Goal: Complete application form: Complete application form

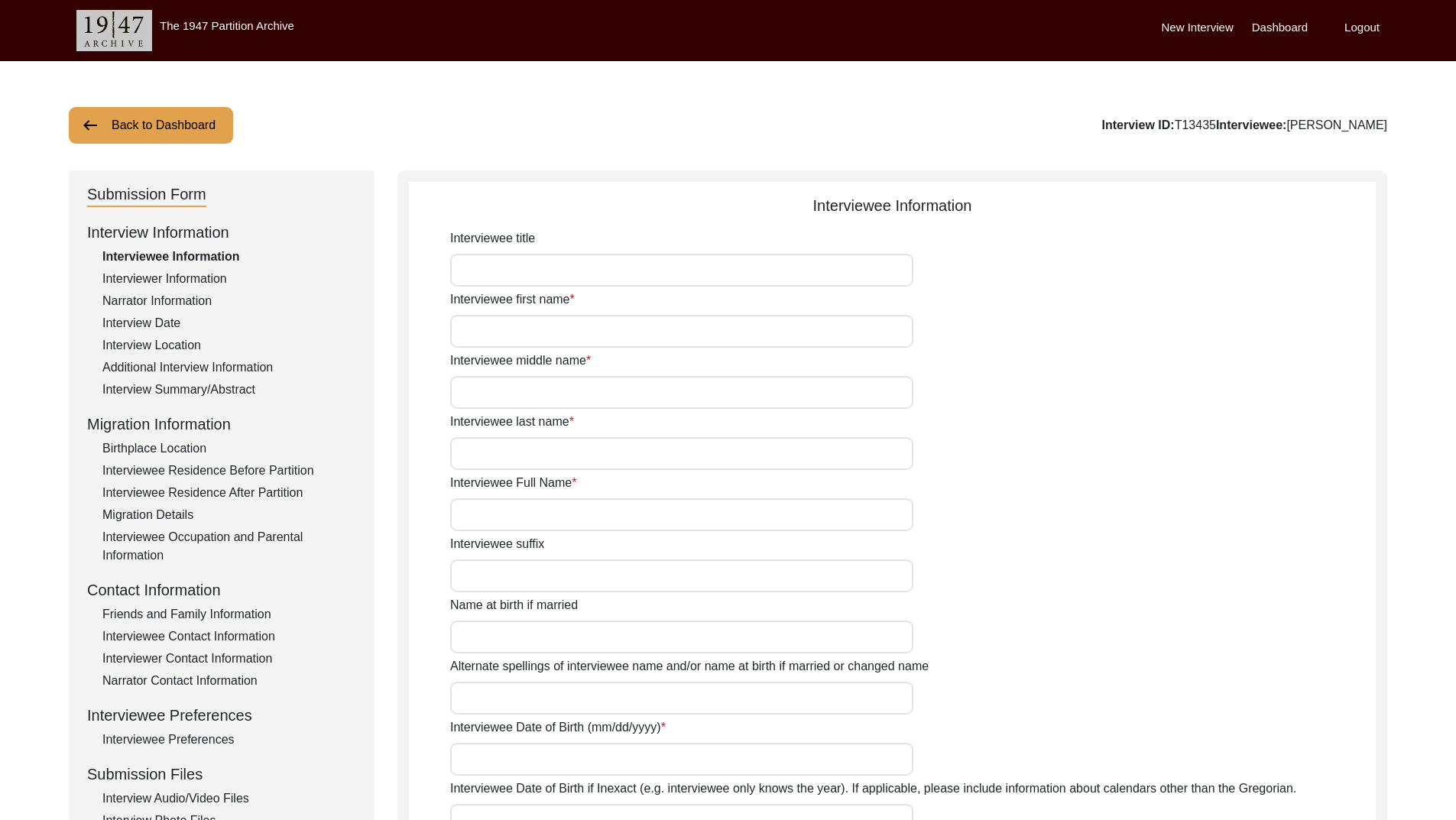
type input "Mrs. Surinder Sikand"
type input "Surinder"
type input "Kaur"
type input "Sikand"
type input "Mrs. Surinder Sikand"
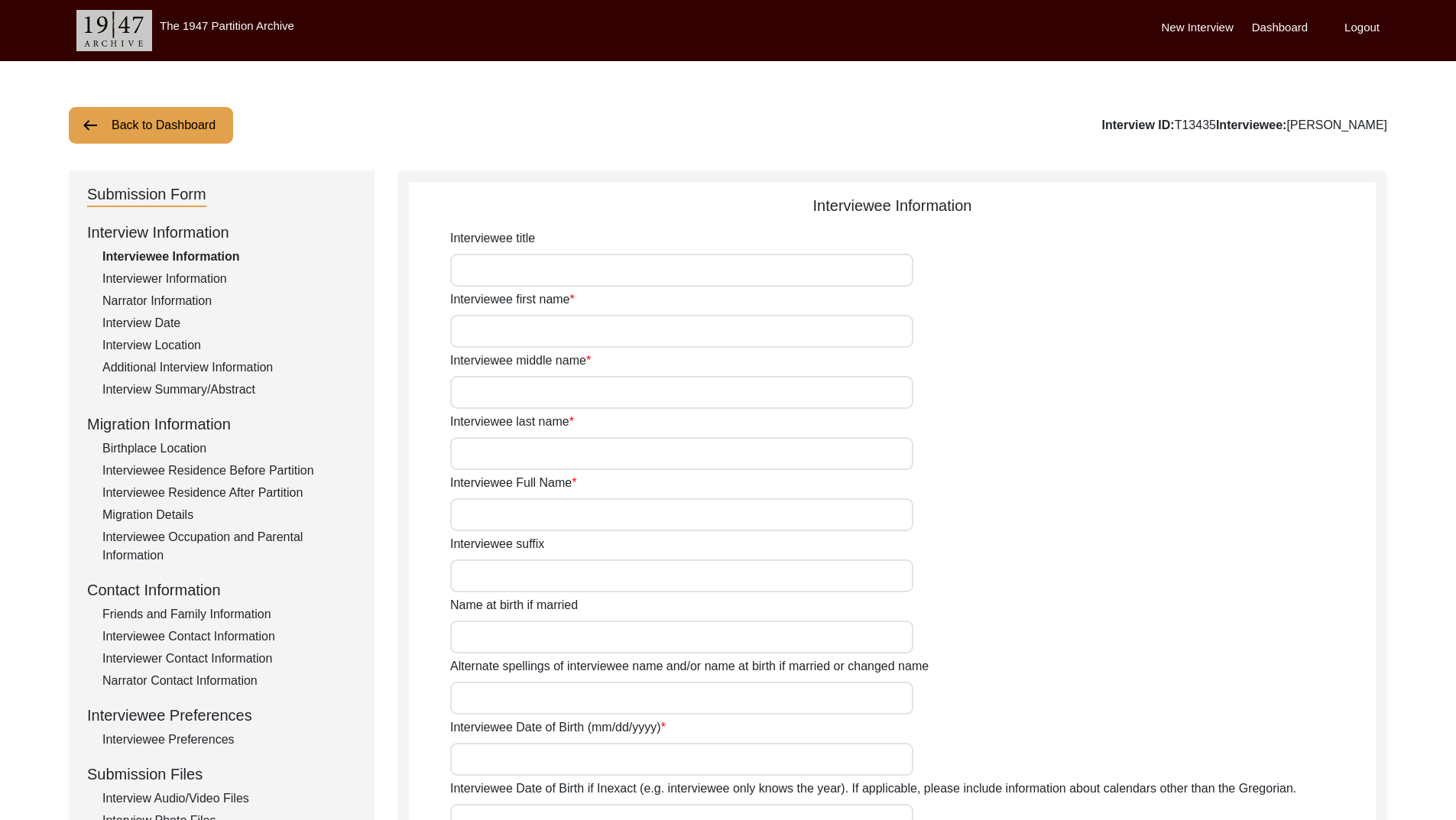
type input "Surinder Rikhy"
type input "05/10/1925"
type input "99"
type input "Sikh"
type input "Punjabi"
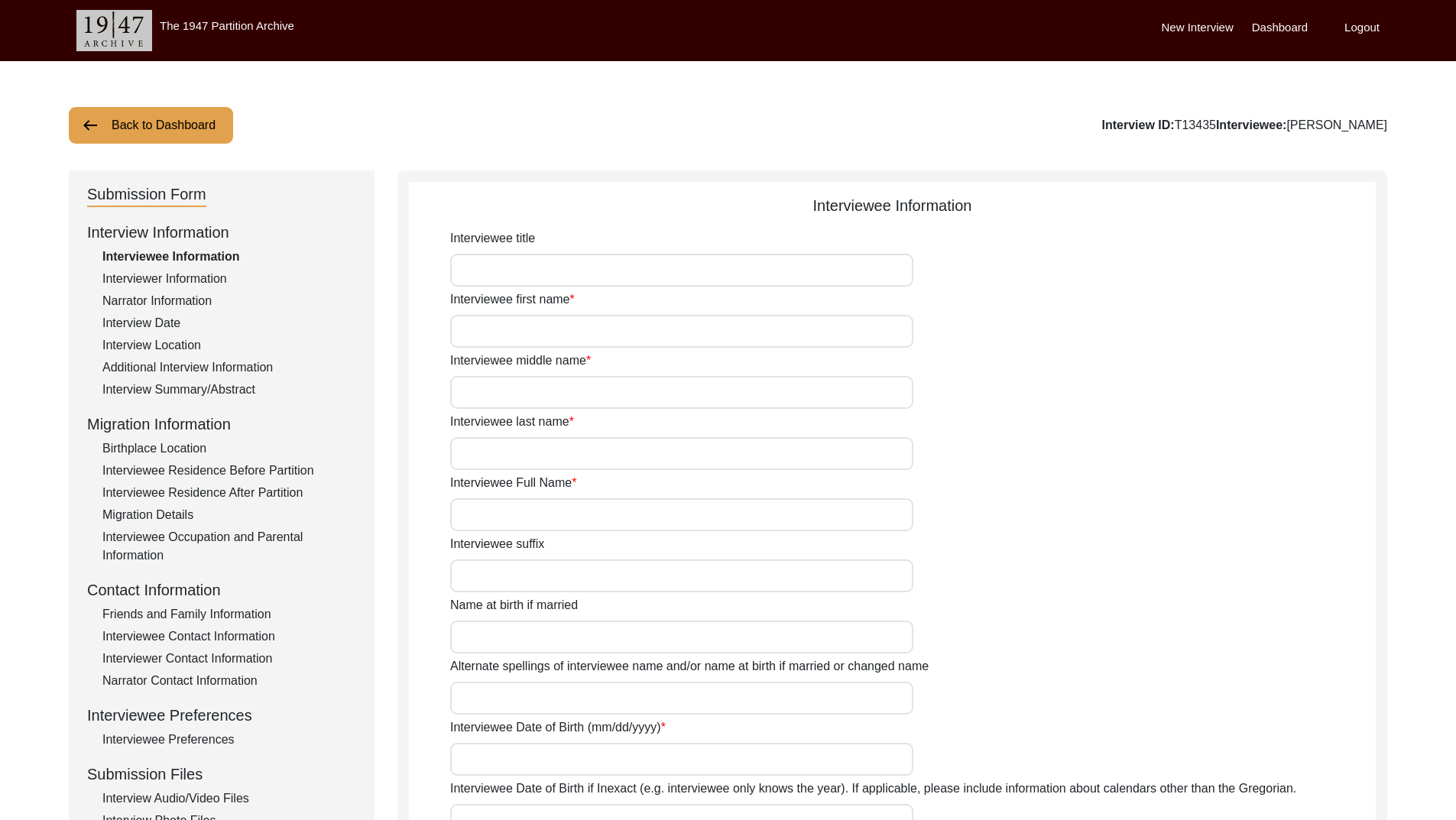
type input "Female"
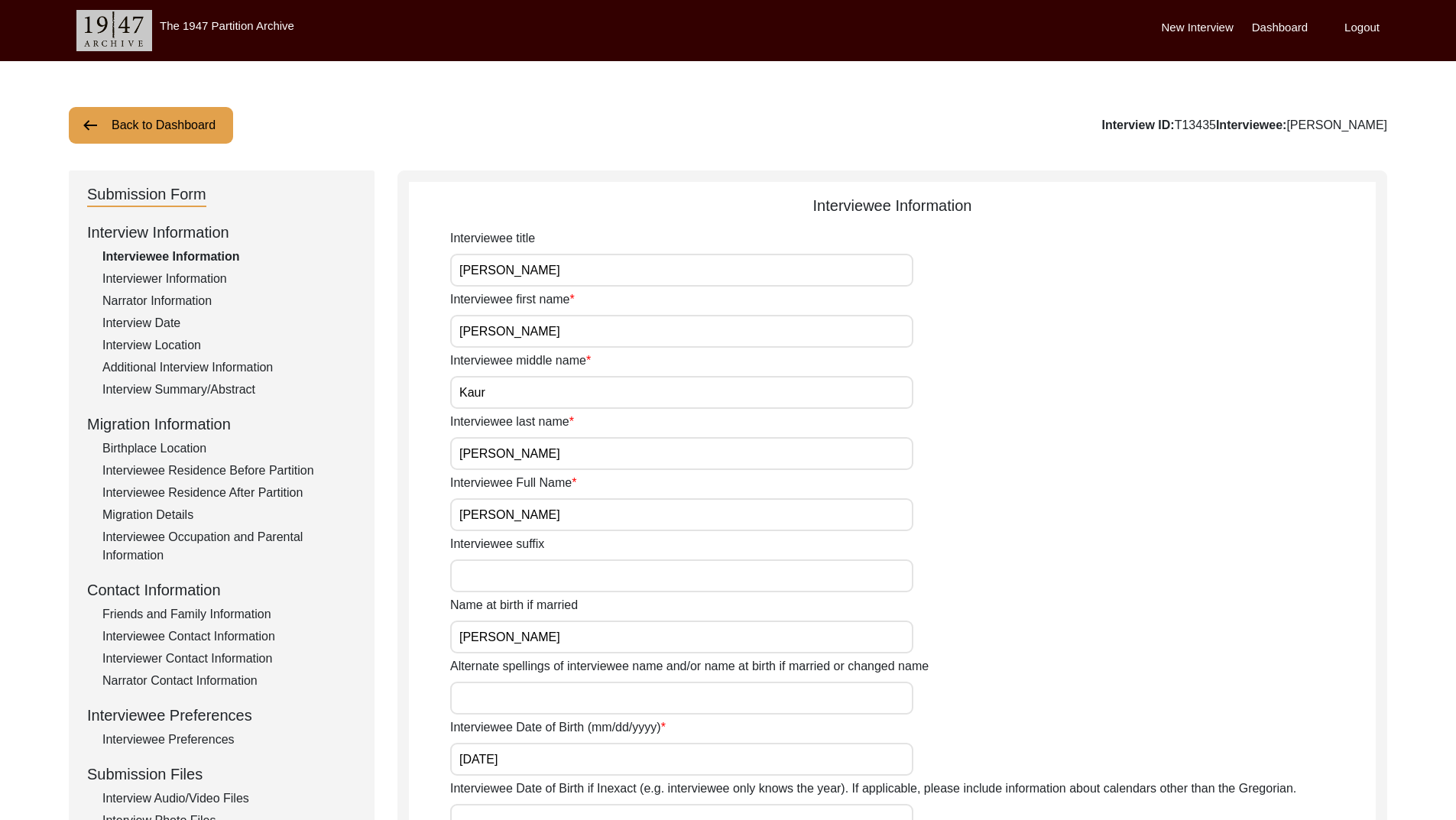
click at [1274, 30] on label "Dashboard" at bounding box center [1280, 28] width 56 height 18
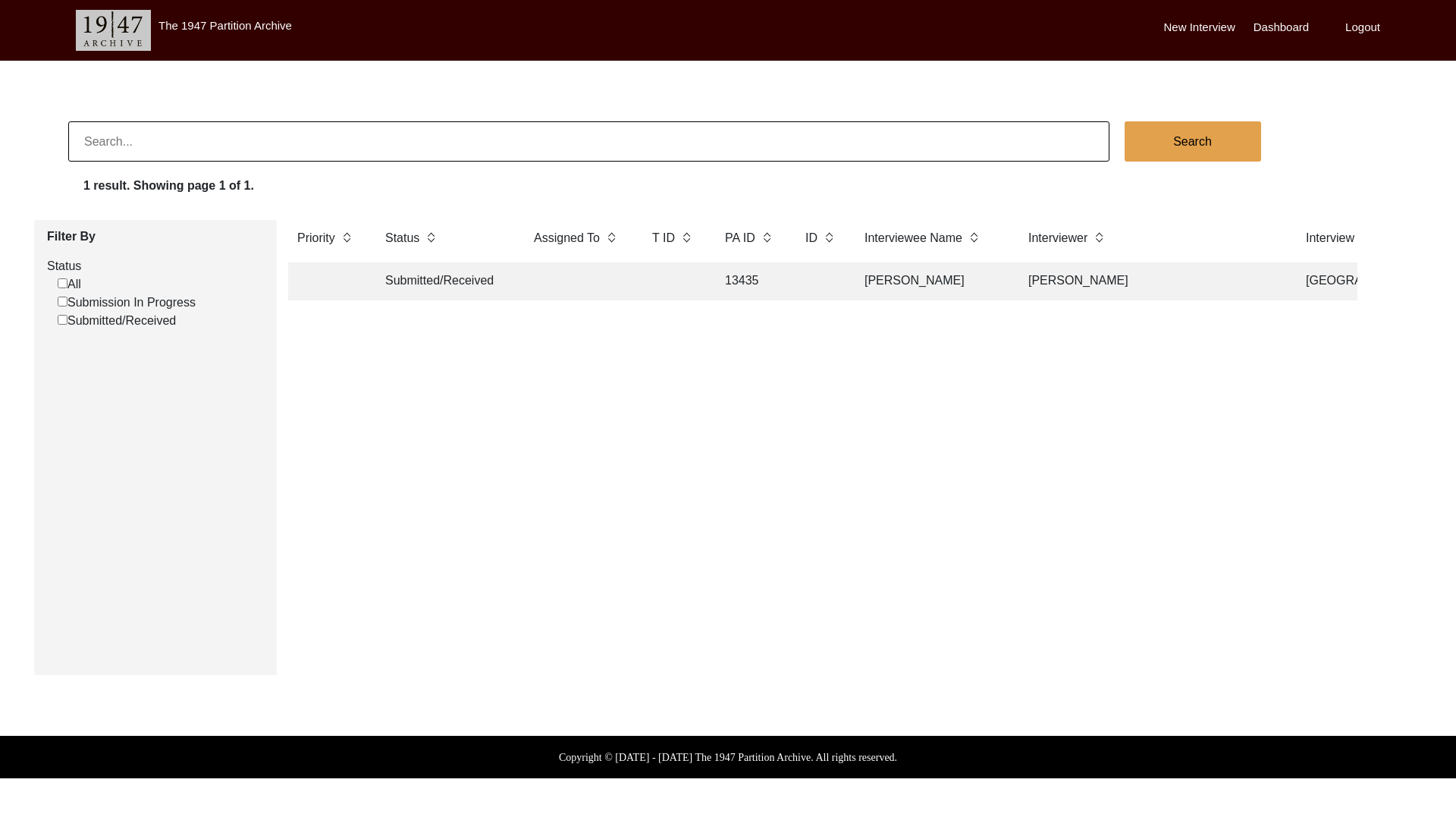
click at [179, 28] on label "The 1947 Partition Archive" at bounding box center [225, 25] width 134 height 13
click at [110, 29] on img at bounding box center [112, 30] width 75 height 41
click at [1206, 25] on label "New Interview" at bounding box center [1199, 28] width 71 height 18
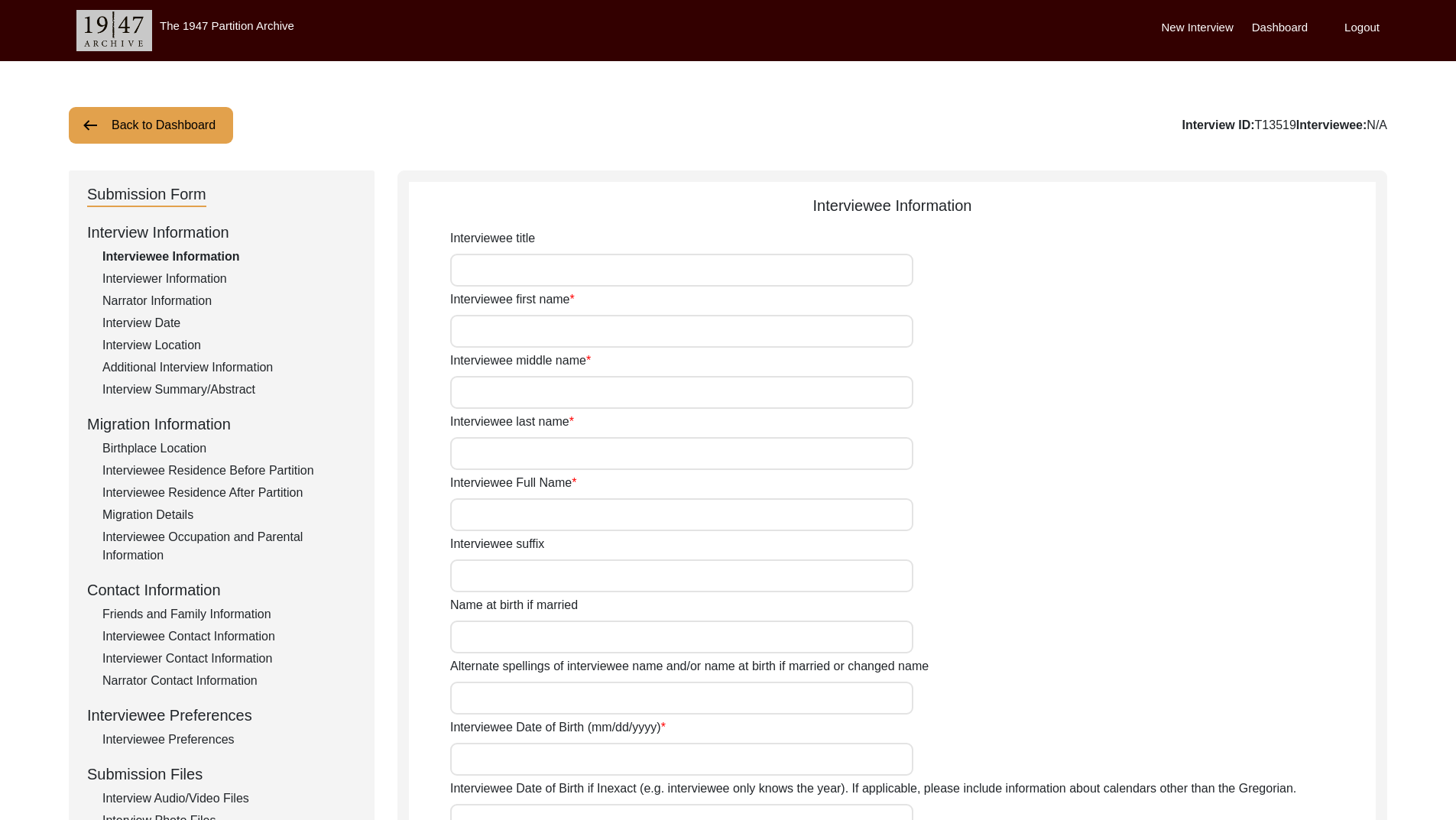
click at [1302, 26] on label "Dashboard" at bounding box center [1280, 28] width 56 height 18
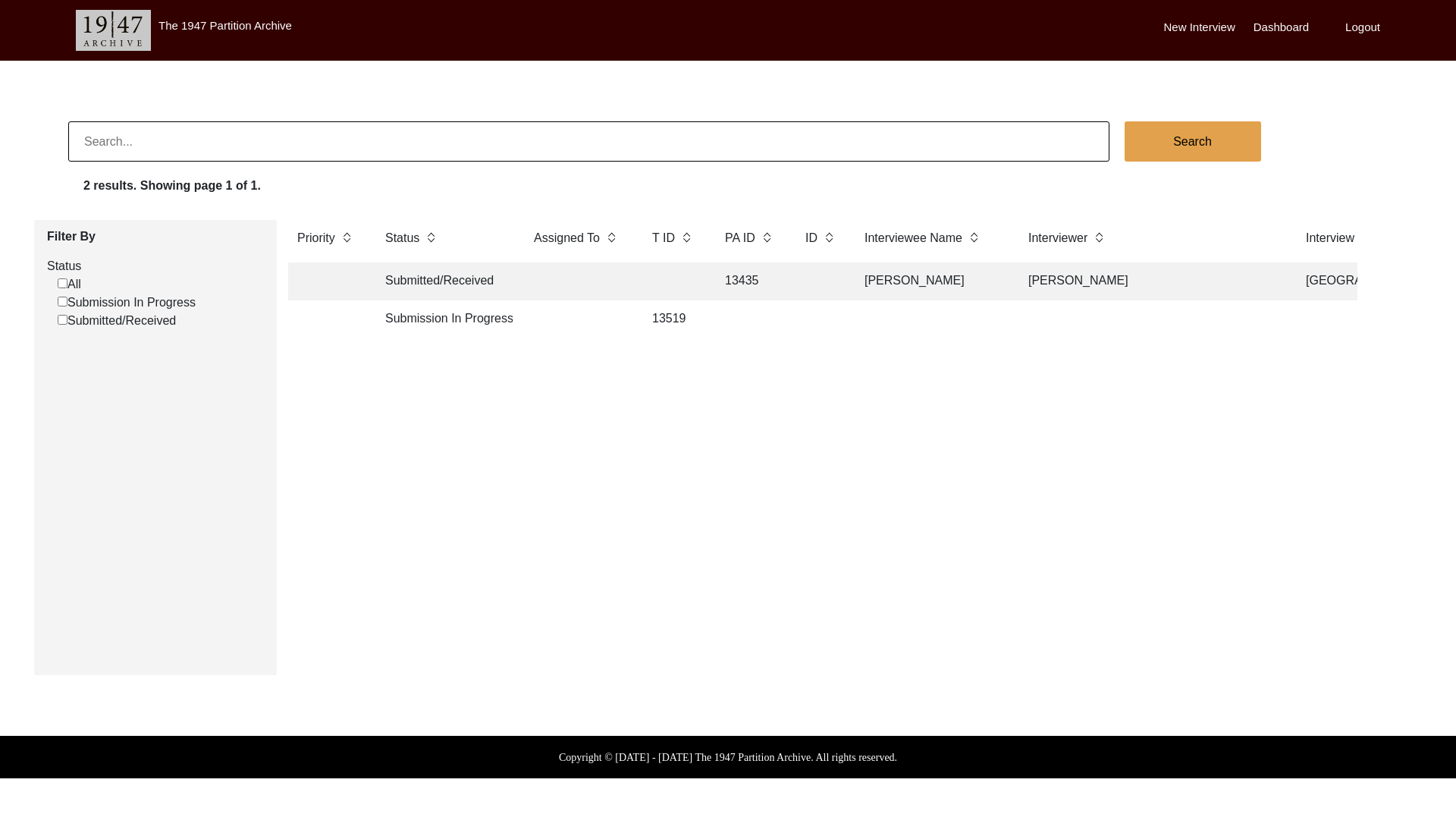
click at [460, 320] on td "Submission In Progress" at bounding box center [444, 319] width 136 height 38
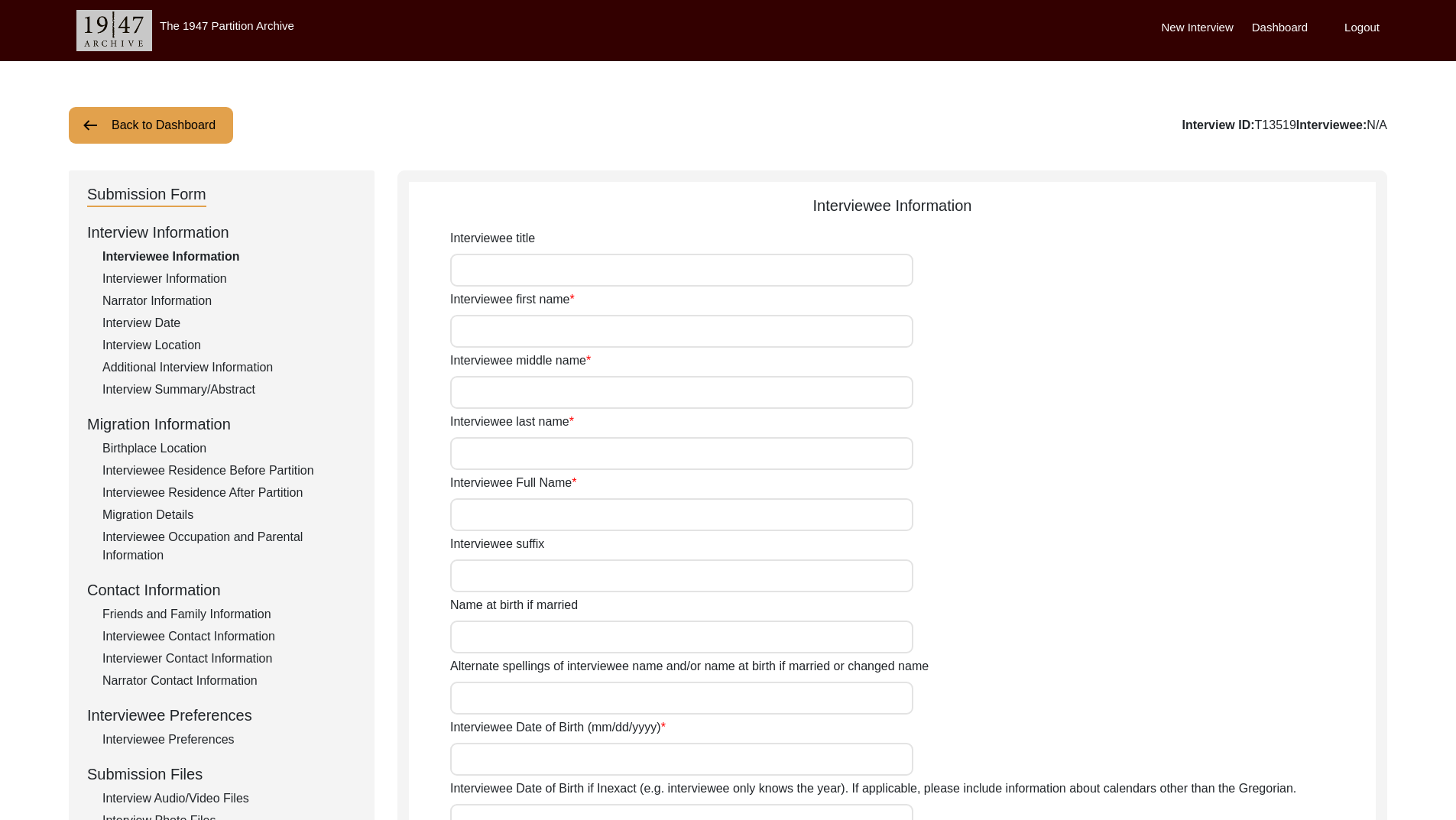
click at [174, 118] on button "Back to Dashboard" at bounding box center [151, 125] width 165 height 36
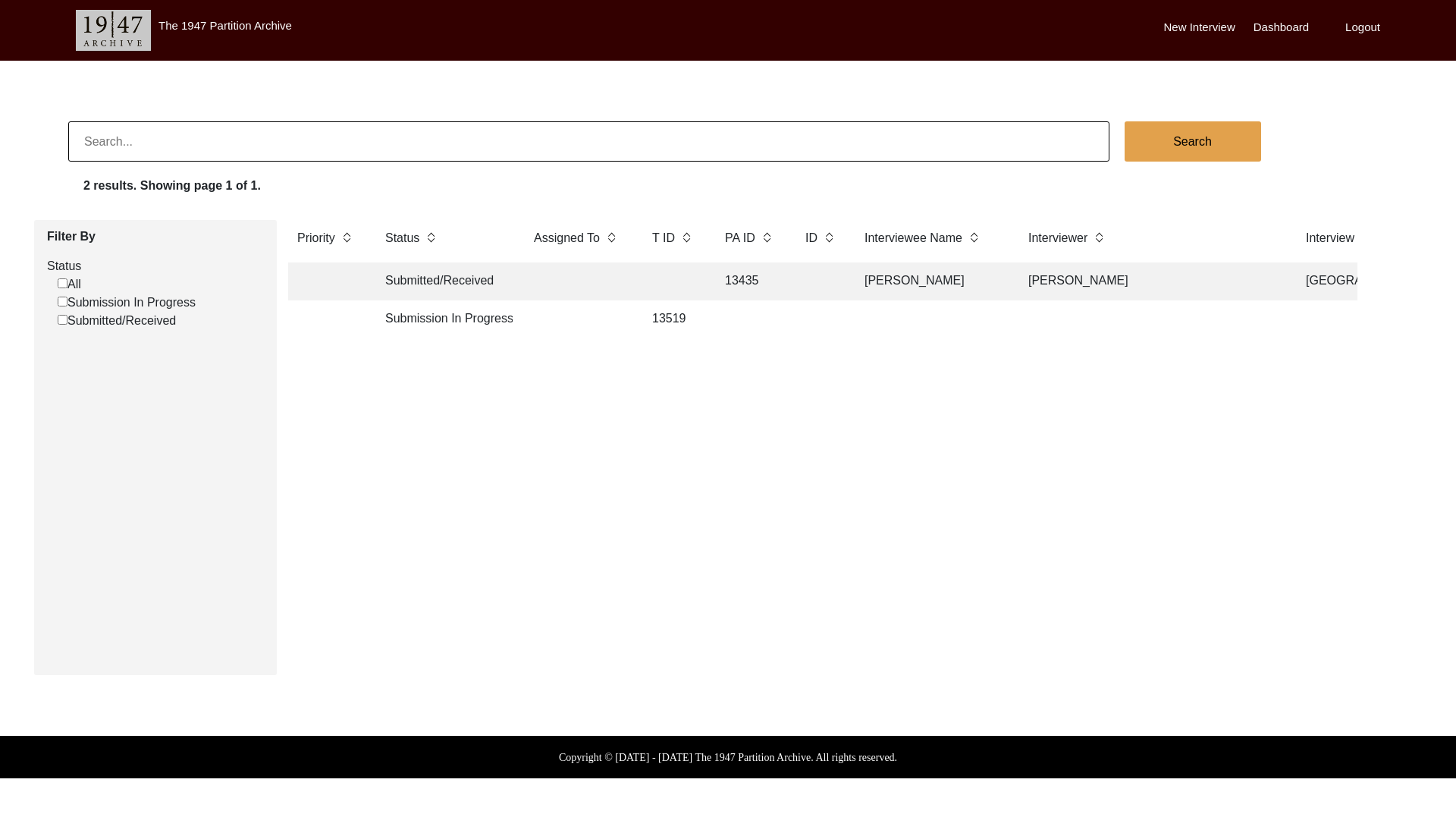
click at [396, 316] on td "Submission In Progress" at bounding box center [444, 319] width 136 height 38
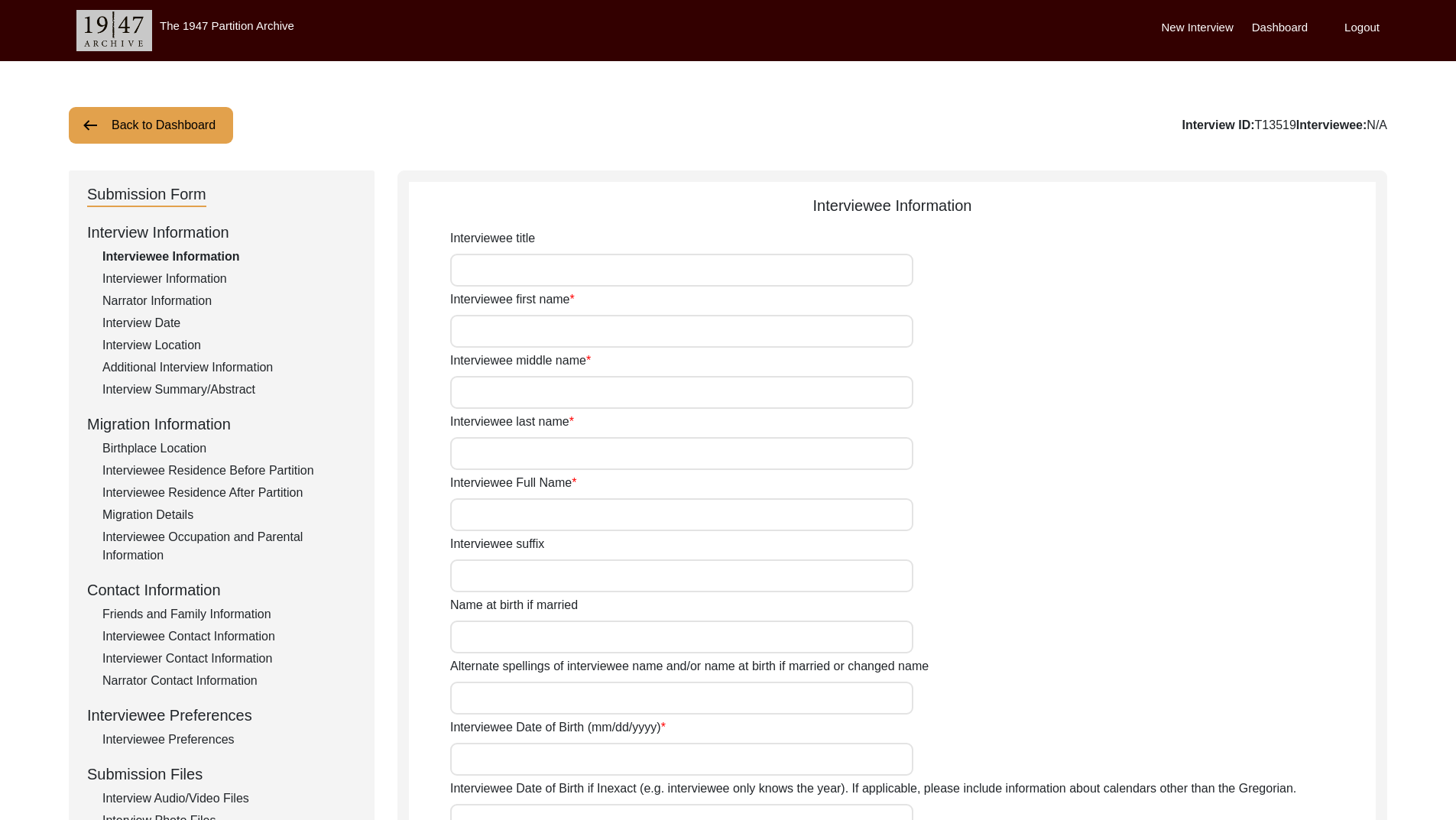
click at [104, 124] on button "Back to Dashboard" at bounding box center [151, 125] width 165 height 36
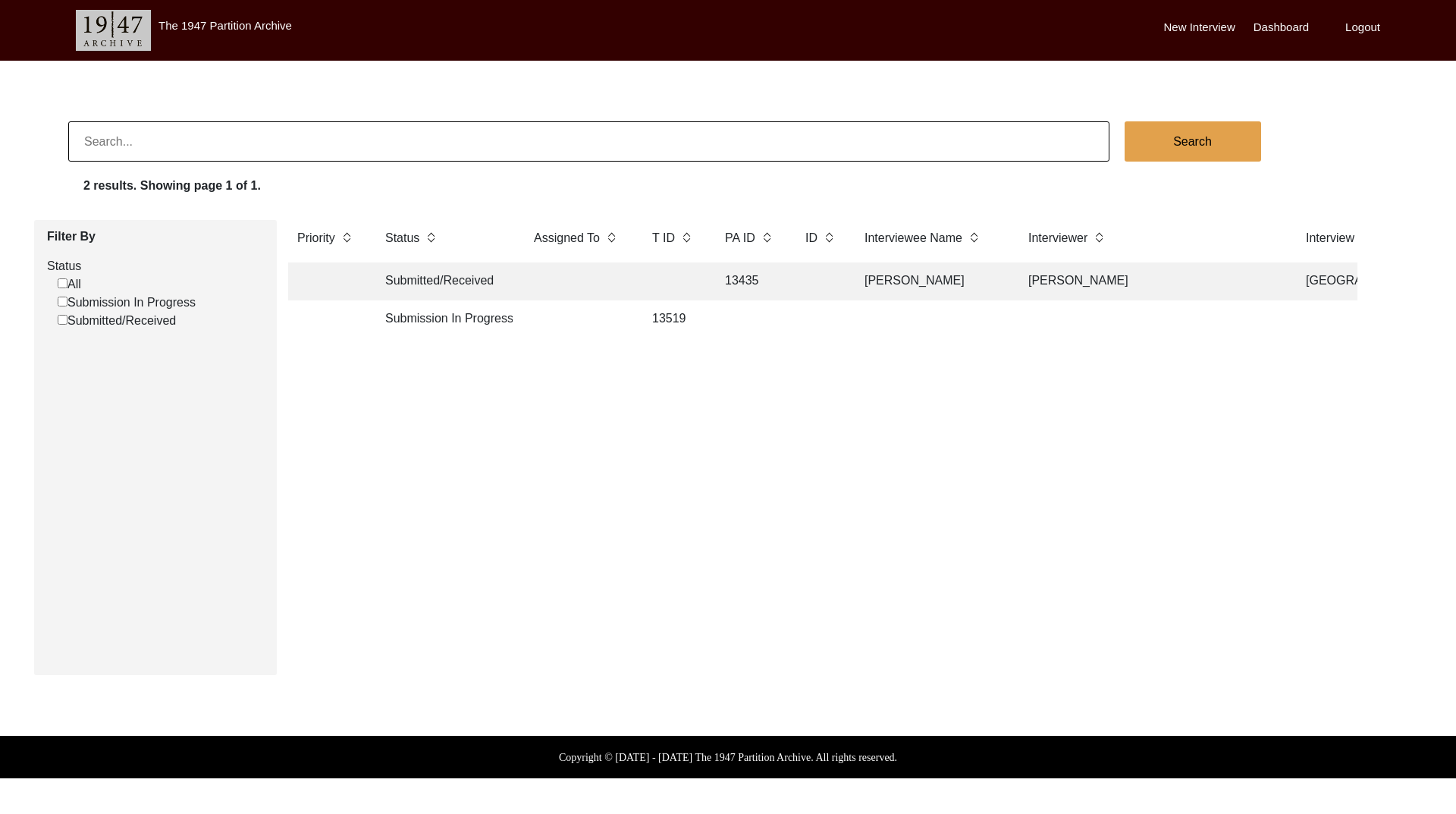
scroll to position [10, 0]
drag, startPoint x: 482, startPoint y: 312, endPoint x: 381, endPoint y: 447, distance: 168.6
click at [381, 447] on div "Priority Status Assigned To T ID PA ID ID Interviewee Name Interviewer Intervie…" at bounding box center [822, 441] width 1092 height 443
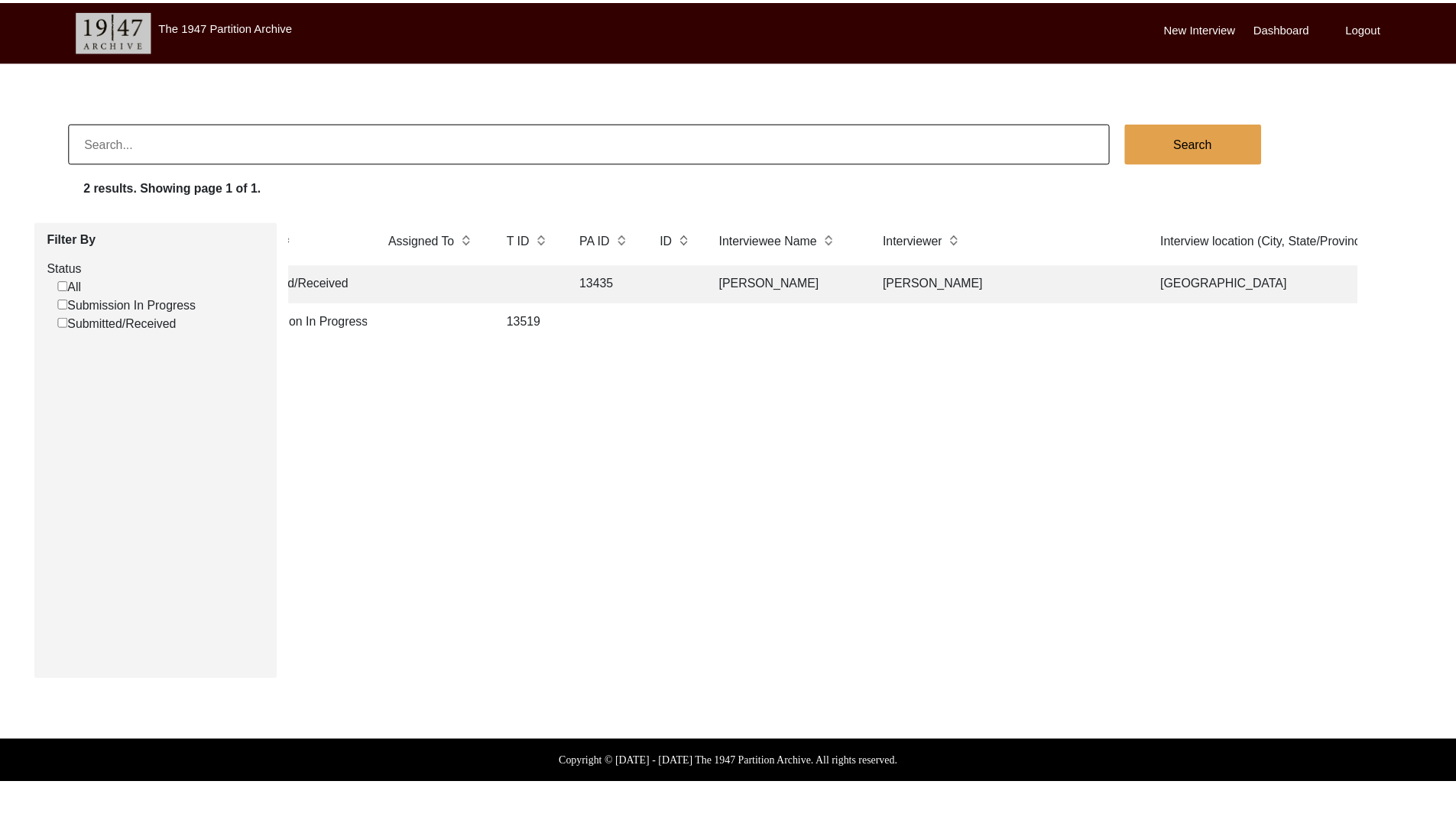
scroll to position [0, 0]
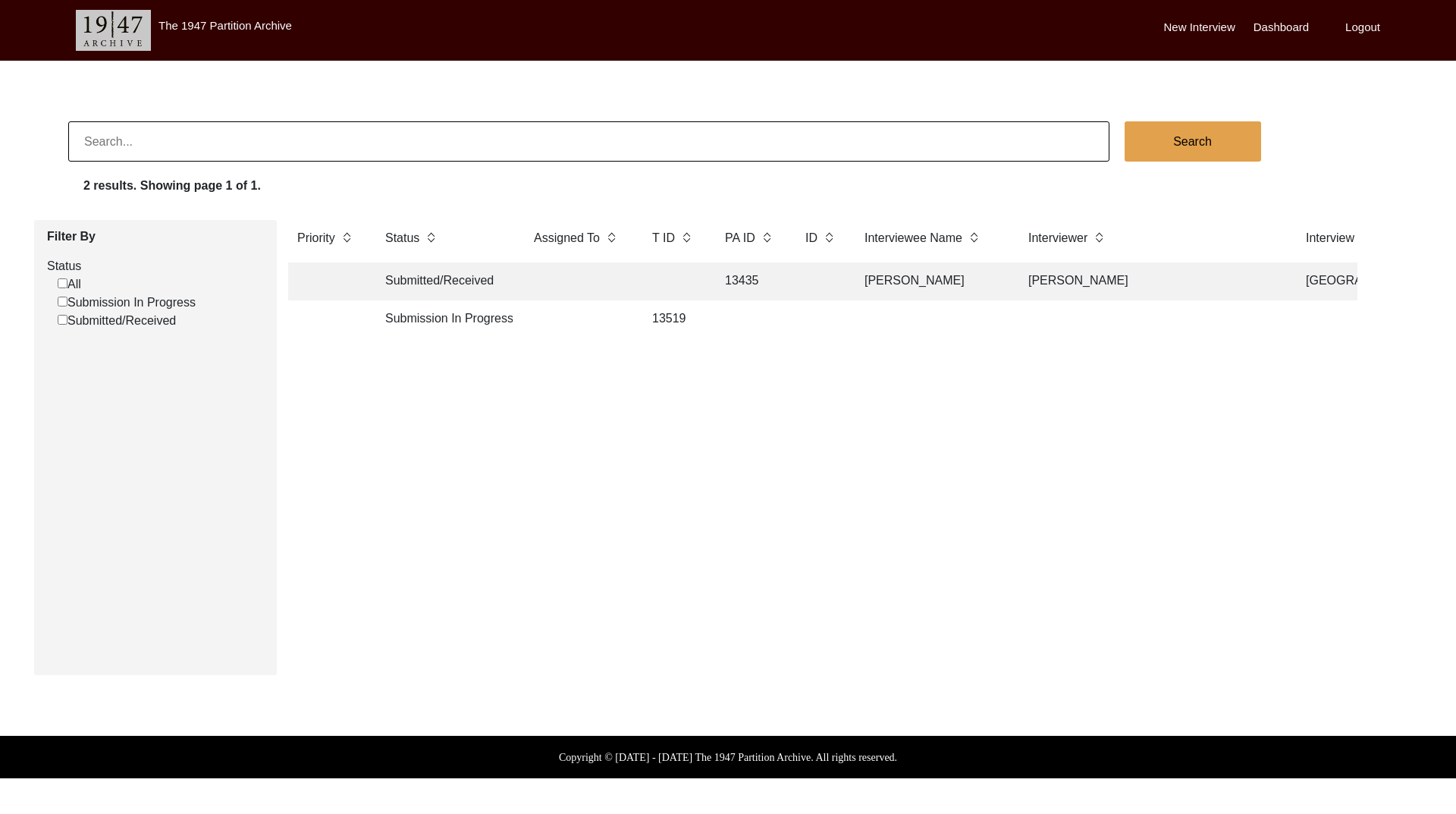
click at [443, 277] on td "Submitted/Received" at bounding box center [444, 281] width 136 height 38
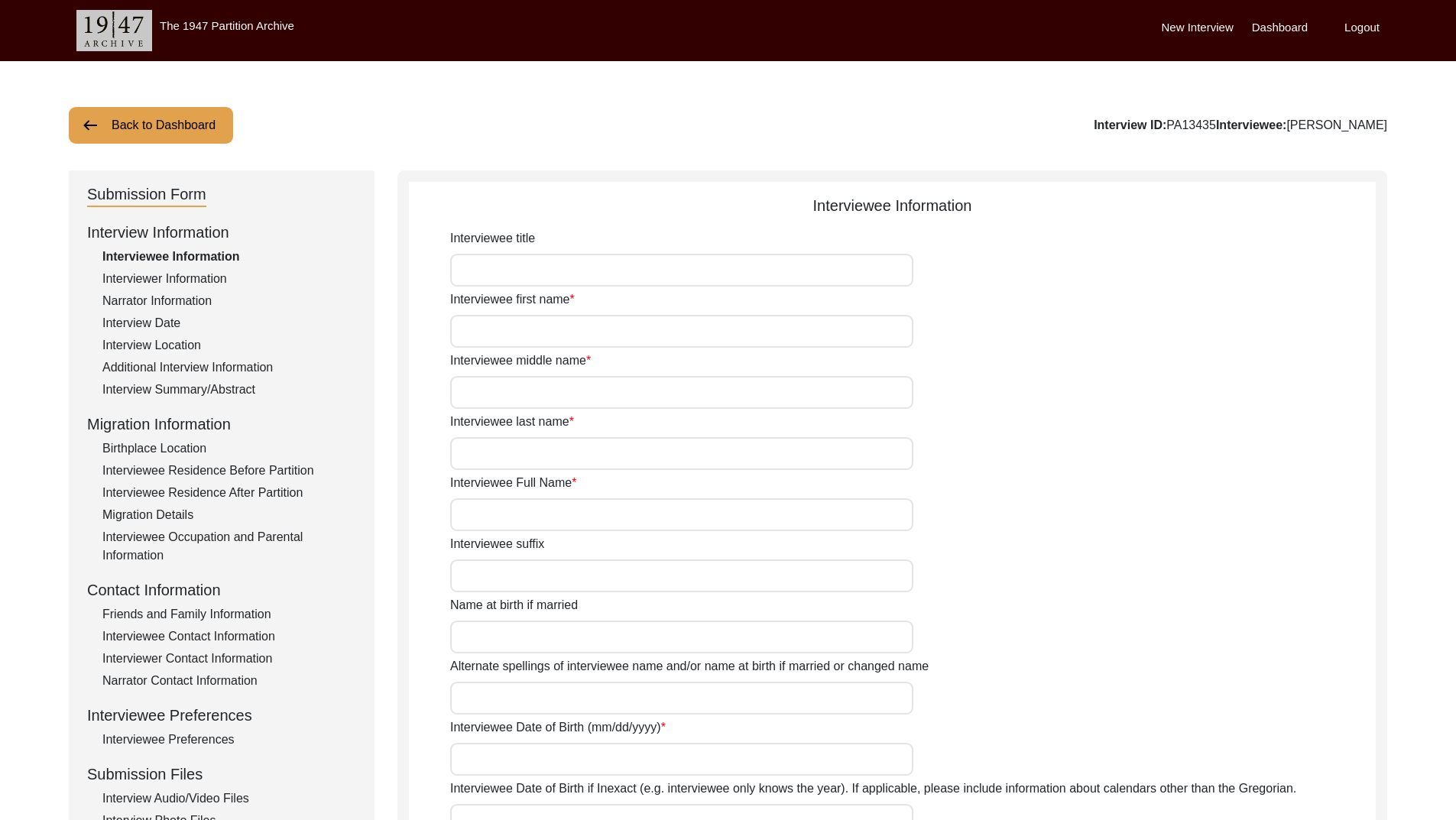
type input "Mrs. Surinder Sikand"
type input "Surinder"
type input "Kaur"
type input "Sikand"
type input "Mrs. Surinder Sikand"
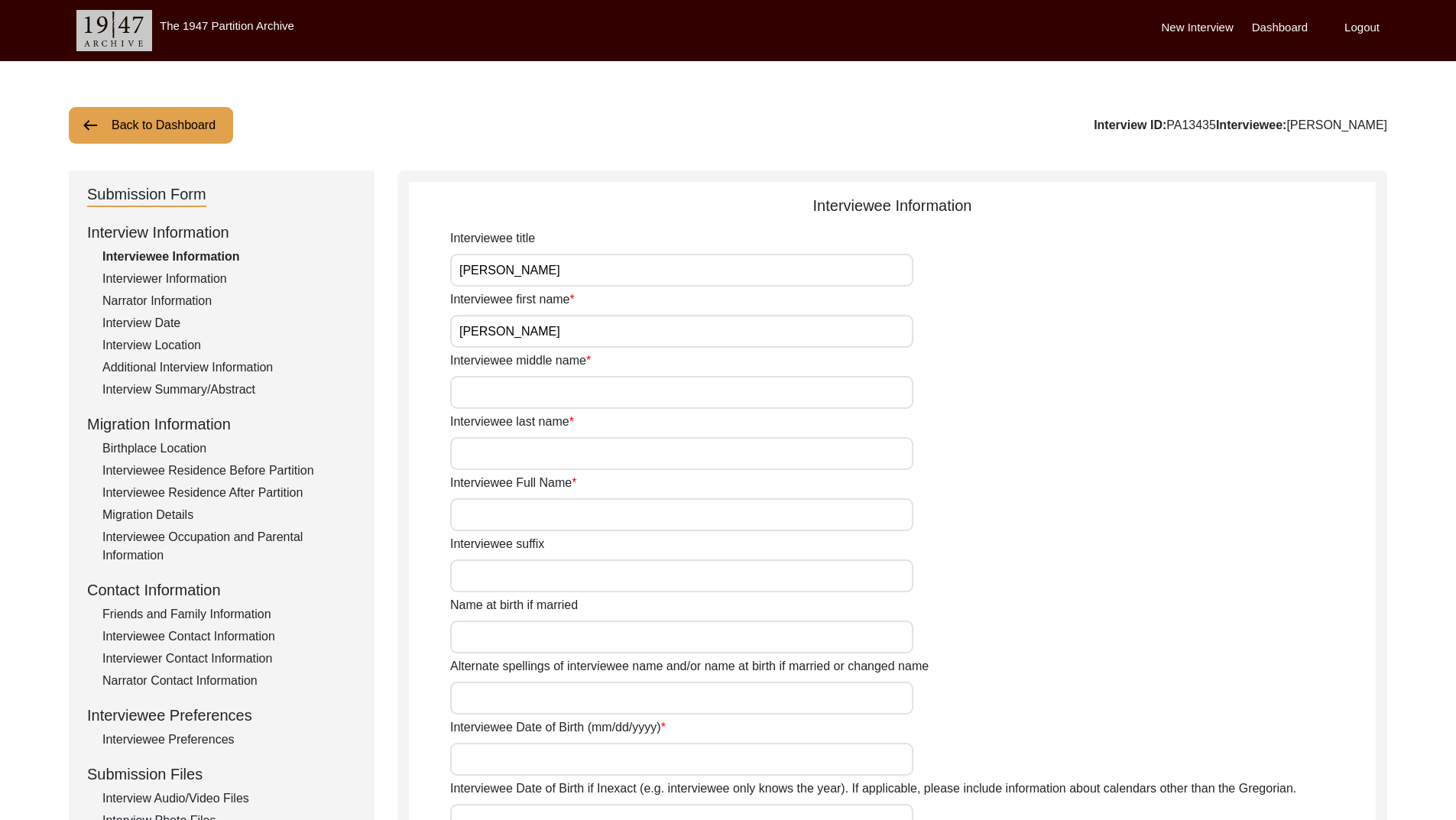
type input "Surinder Rikhy"
type input "05/10/1925"
type input "99"
type input "Sikh"
type input "Punjabi"
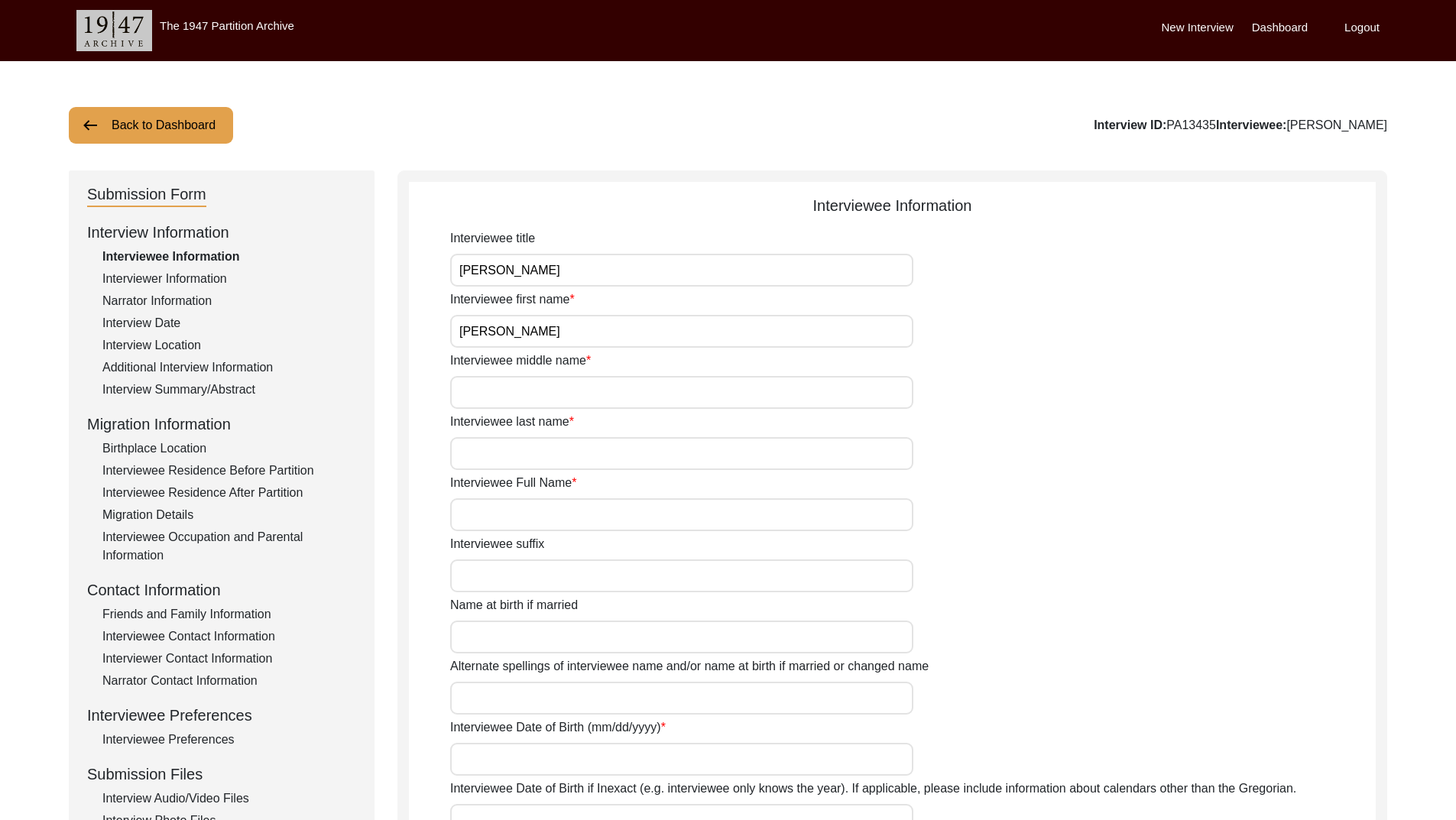
type input "Female"
click at [1300, 31] on label "Dashboard" at bounding box center [1280, 28] width 56 height 18
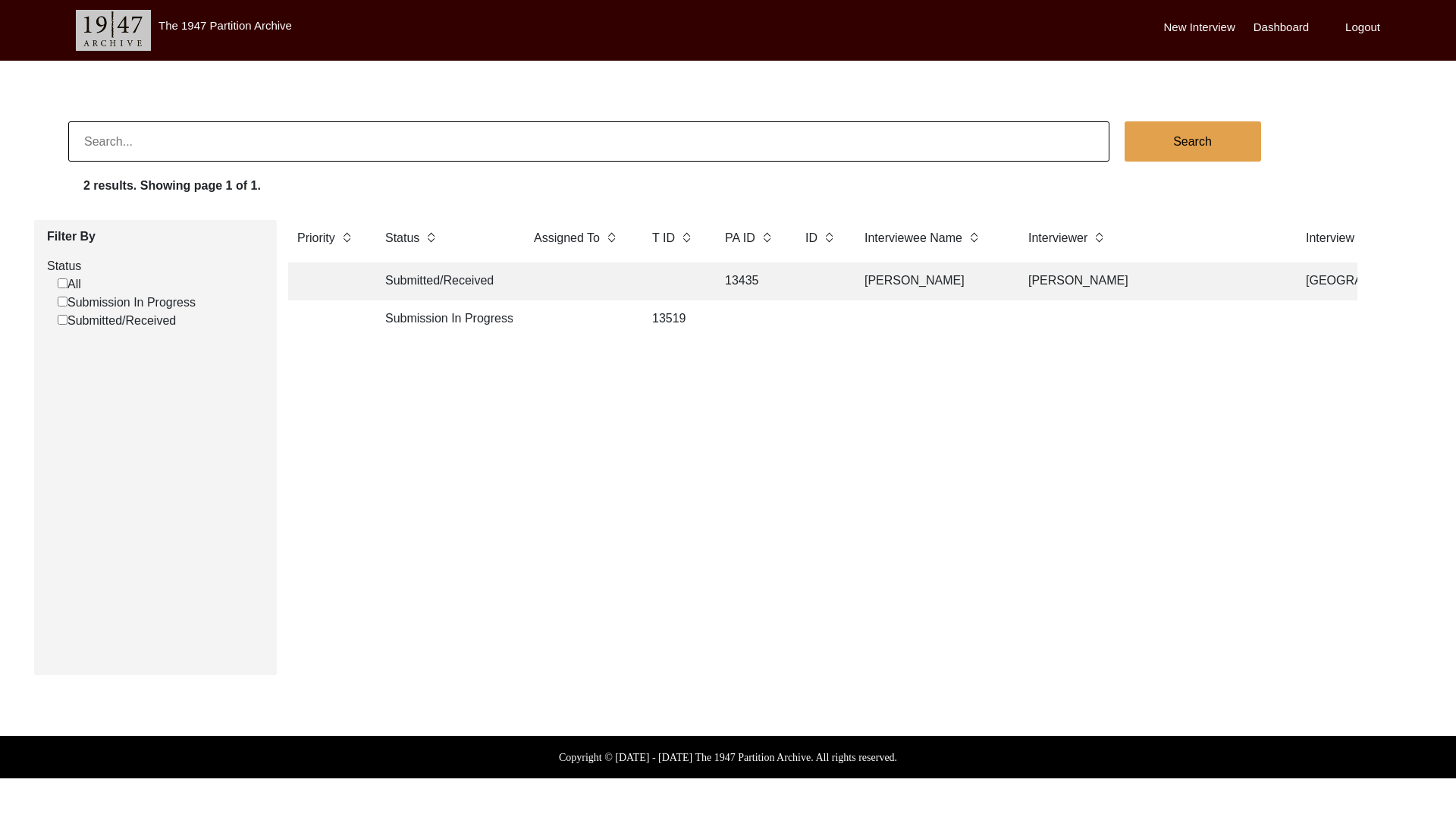
click at [1356, 21] on label "Logout" at bounding box center [1363, 28] width 35 height 18
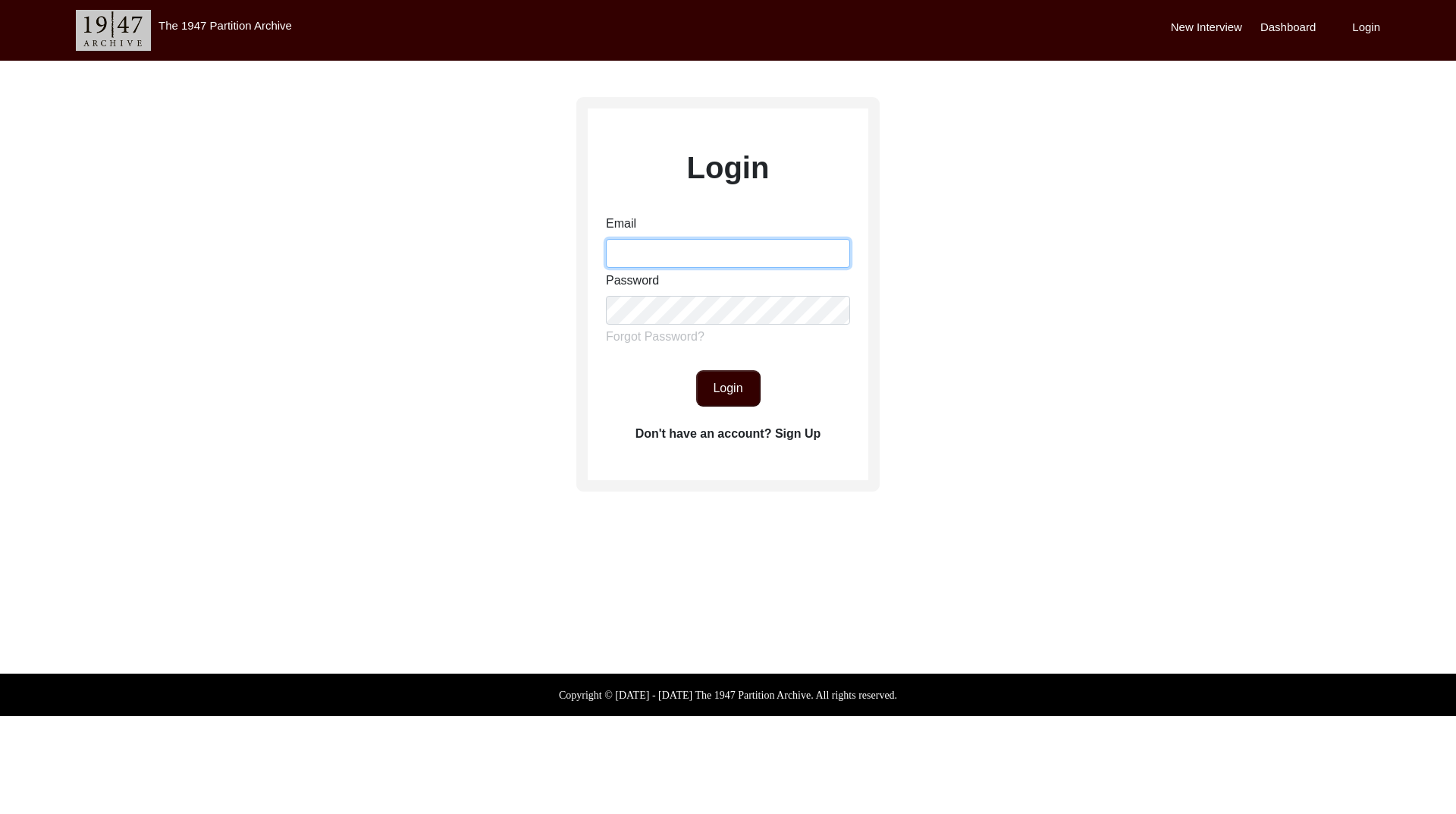
click at [713, 247] on input "Email" at bounding box center [728, 253] width 244 height 29
type input "aridhman@gmail.com"
click at [724, 392] on button "Login" at bounding box center [728, 388] width 64 height 36
drag, startPoint x: 720, startPoint y: 389, endPoint x: 728, endPoint y: 385, distance: 8.9
click at [721, 387] on button "Login" at bounding box center [728, 388] width 64 height 36
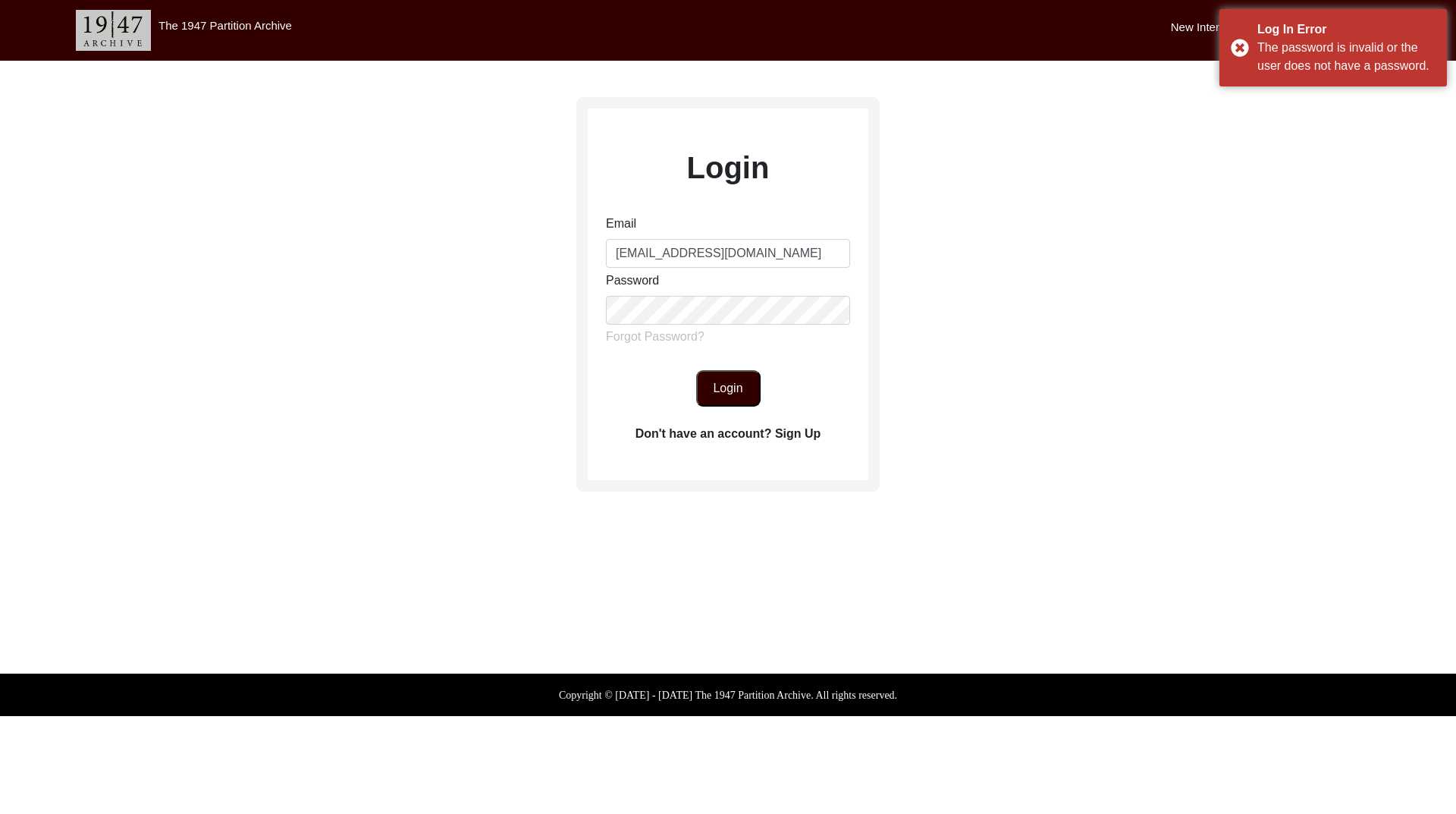
drag, startPoint x: 988, startPoint y: 357, endPoint x: 975, endPoint y: 365, distance: 15.3
click at [991, 358] on div "Login Email aridhman@gmail.com Password Forgot Password? Login Don't have an ac…" at bounding box center [728, 337] width 1456 height 552
click at [641, 336] on label "Forgot Password?" at bounding box center [656, 337] width 98 height 18
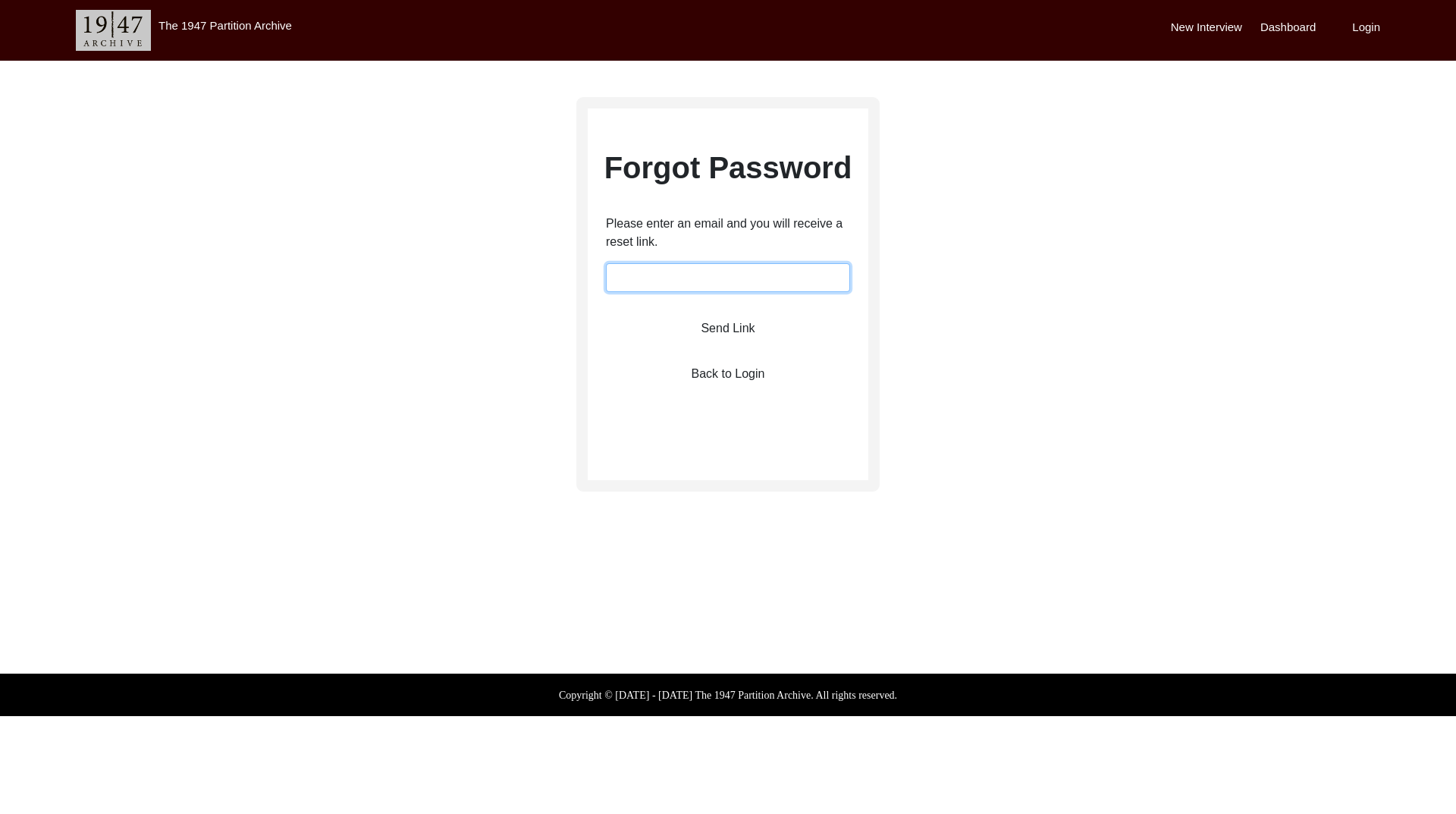
click at [771, 274] on input "email" at bounding box center [728, 278] width 244 height 29
type input "aridhman@gmail.com"
click at [726, 331] on button "Send Link" at bounding box center [728, 328] width 91 height 36
click at [724, 330] on button "Send Link" at bounding box center [728, 328] width 91 height 36
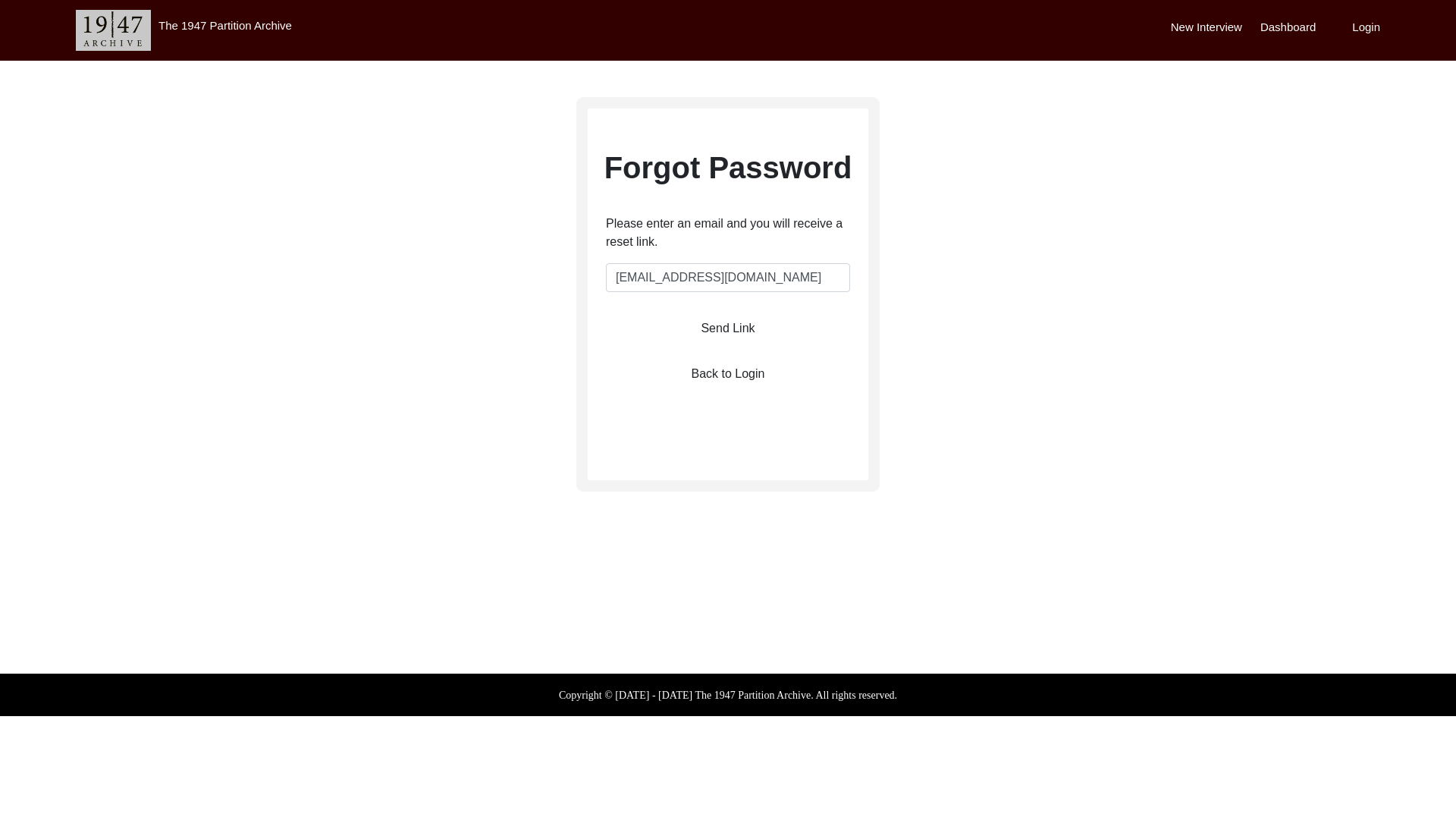
click at [522, 336] on div "Forgot Password Please enter an email and you will receive a reset link. aridhm…" at bounding box center [728, 337] width 1456 height 552
click at [723, 326] on button "Send Link" at bounding box center [728, 328] width 91 height 36
click at [721, 330] on button "Send Link" at bounding box center [728, 328] width 91 height 36
click at [1284, 30] on label "Dashboard" at bounding box center [1288, 28] width 55 height 18
click at [1281, 26] on label "Dashboard" at bounding box center [1288, 28] width 55 height 18
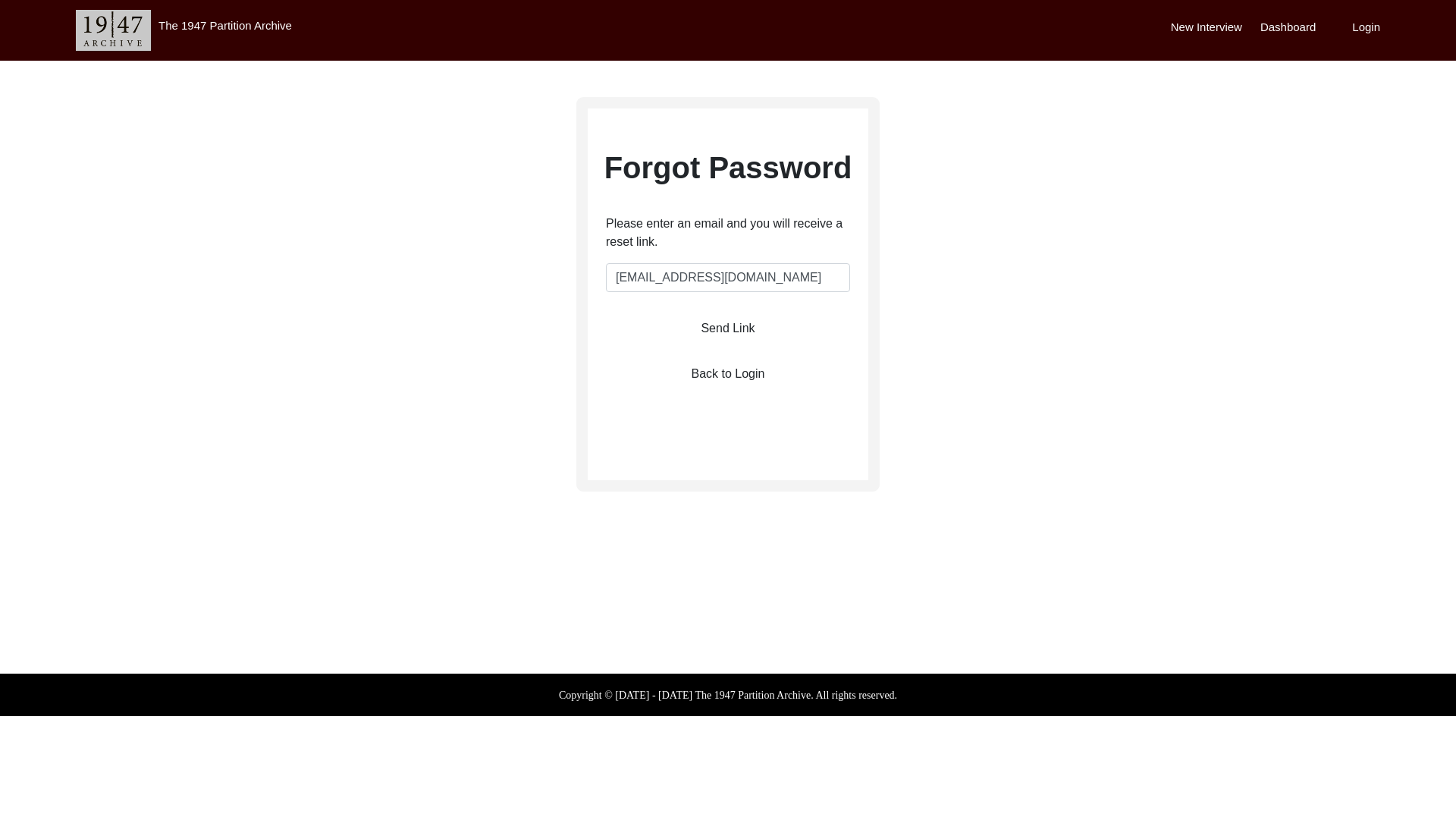
click at [1194, 25] on label "New Interview" at bounding box center [1206, 28] width 71 height 18
